Goal: Use online tool/utility: Use online tool/utility

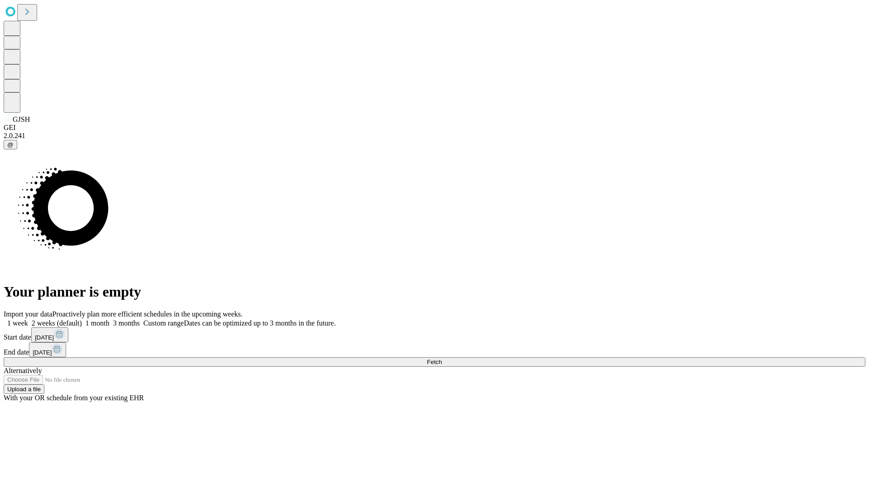
click at [442, 359] on span "Fetch" at bounding box center [434, 362] width 15 height 7
